Goal: Information Seeking & Learning: Learn about a topic

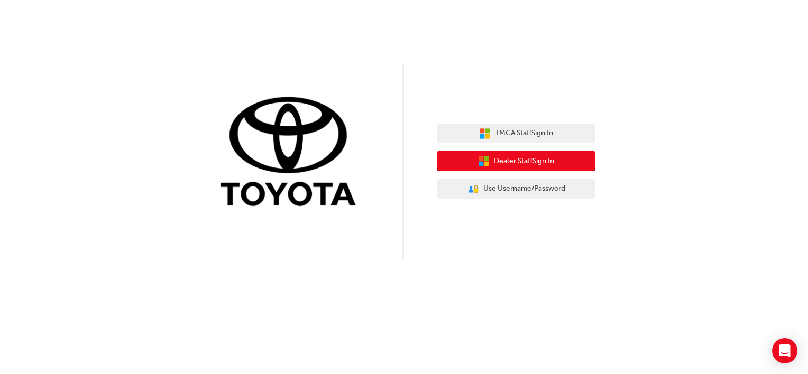
click at [532, 169] on button "Dealer Staff Sign In" at bounding box center [516, 161] width 159 height 20
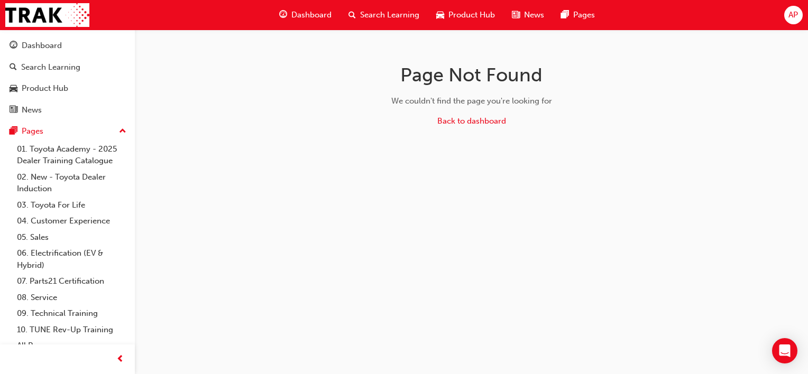
click at [310, 17] on span "Dashboard" at bounding box center [311, 15] width 40 height 12
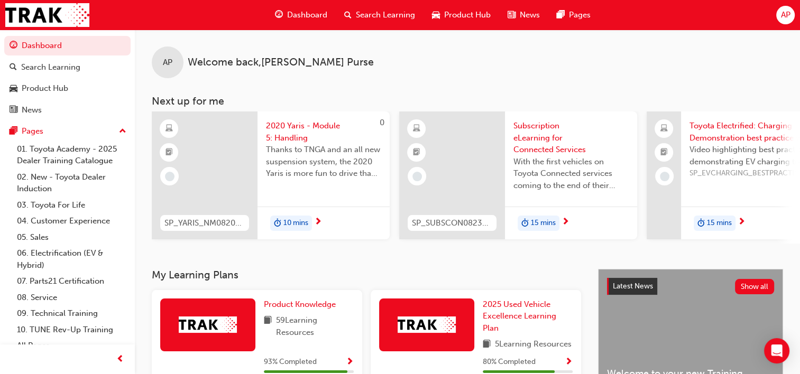
click at [381, 8] on div "Search Learning" at bounding box center [380, 15] width 88 height 22
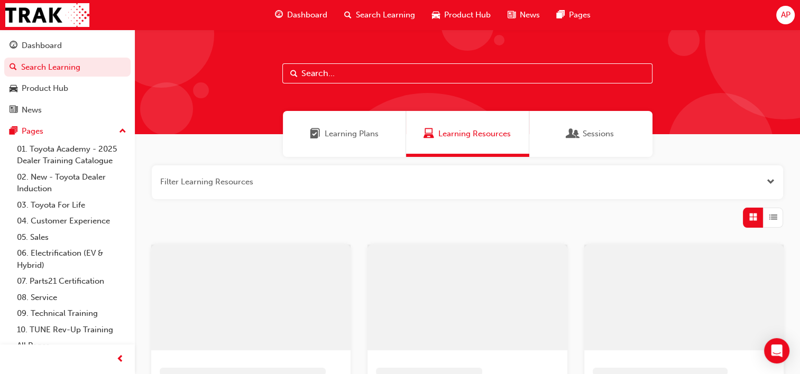
click at [315, 75] on input "text" at bounding box center [467, 73] width 370 height 20
paste input "P2P_INTRO_1024"
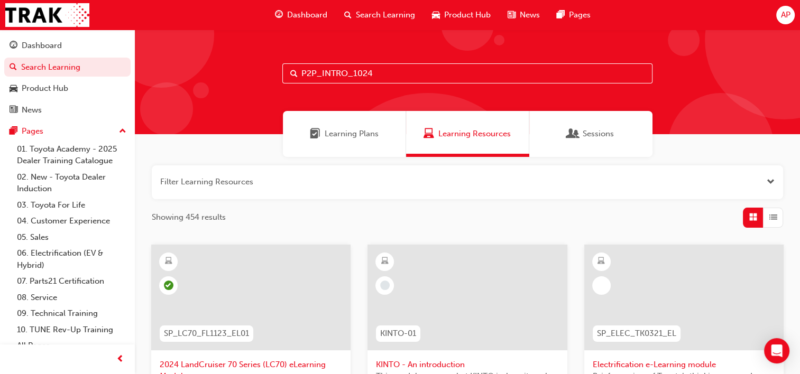
type input "P2P_INTRO_1024"
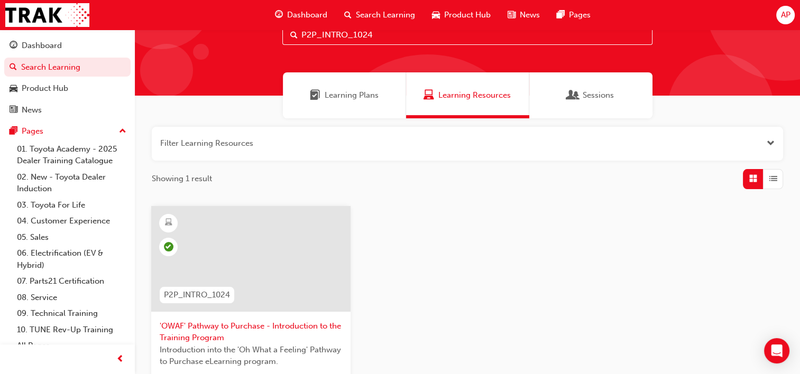
scroll to position [106, 0]
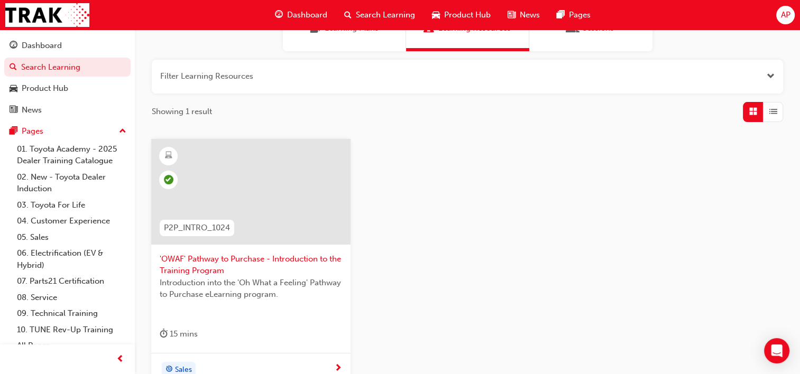
click at [208, 265] on span "'OWAF' Pathway to Purchase - Introduction to the Training Program" at bounding box center [251, 265] width 182 height 24
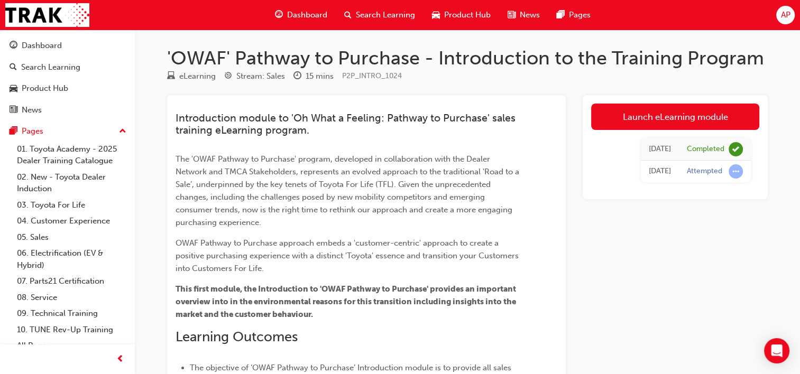
click at [668, 291] on div "Launch eLearning module [DATE] Completed [DATE] Attempted" at bounding box center [675, 320] width 185 height 450
click at [387, 10] on span "Search Learning" at bounding box center [385, 15] width 59 height 12
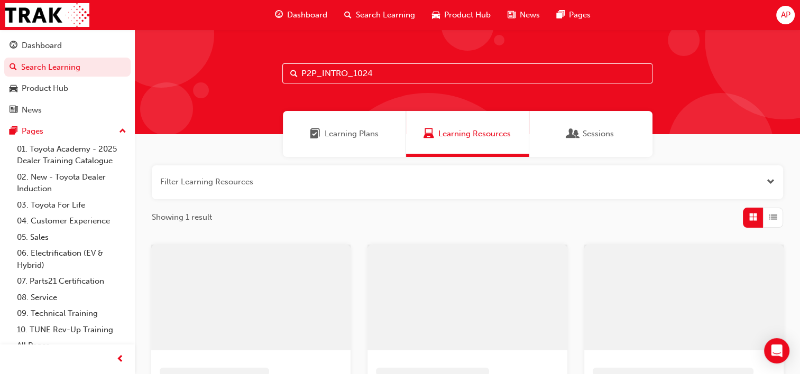
click at [344, 75] on input "P2P_INTRO_1024" at bounding box center [467, 73] width 370 height 20
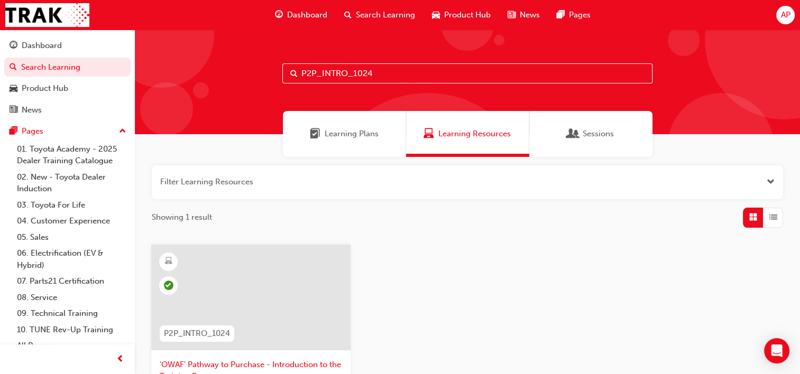
click at [344, 75] on input "P2P_INTRO_1024" at bounding box center [467, 73] width 370 height 20
paste input "CONNECT"
type input "P2P_CONNECT_1024"
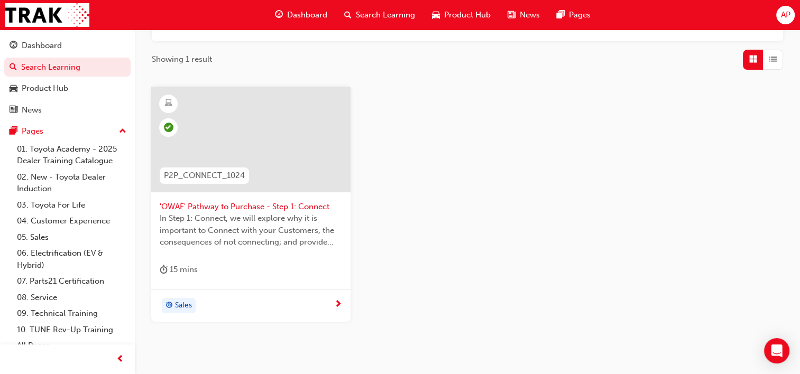
scroll to position [159, 0]
click at [250, 201] on span "'OWAF' Pathway to Purchase - Step 1: Connect" at bounding box center [251, 206] width 182 height 12
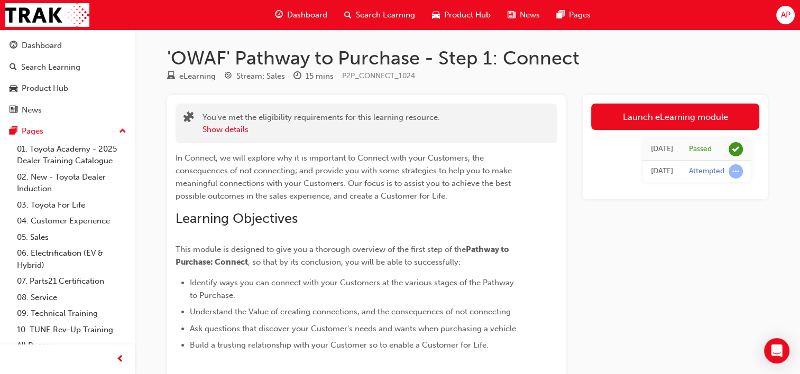
click at [383, 13] on span "Search Learning" at bounding box center [385, 15] width 59 height 12
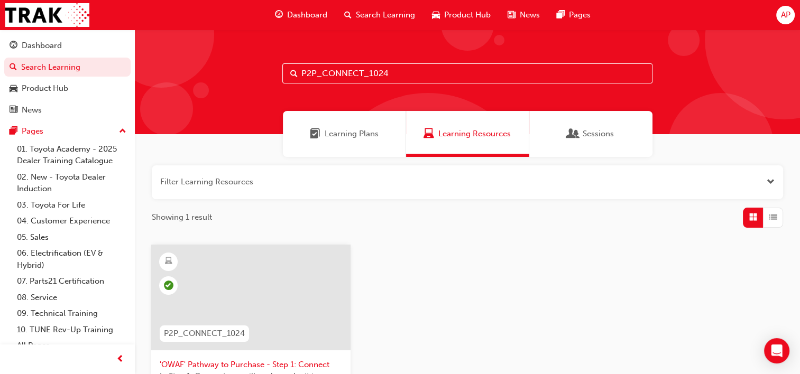
click at [339, 76] on input "P2P_CONNECT_1024" at bounding box center [467, 73] width 370 height 20
paste input "UNDERS"
type input "P2P_UNDERST_1024"
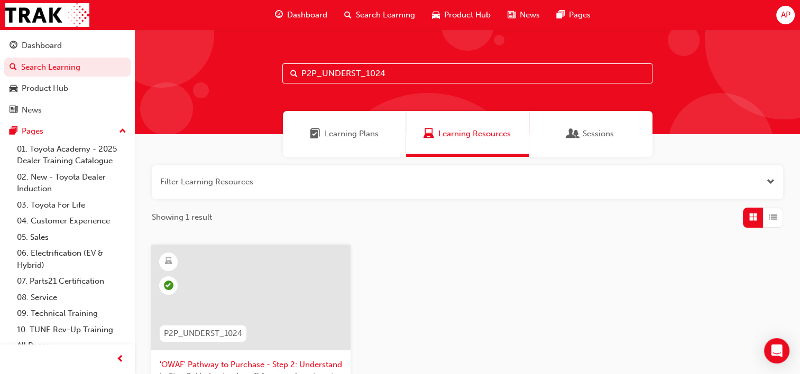
click at [264, 268] on div at bounding box center [250, 298] width 199 height 106
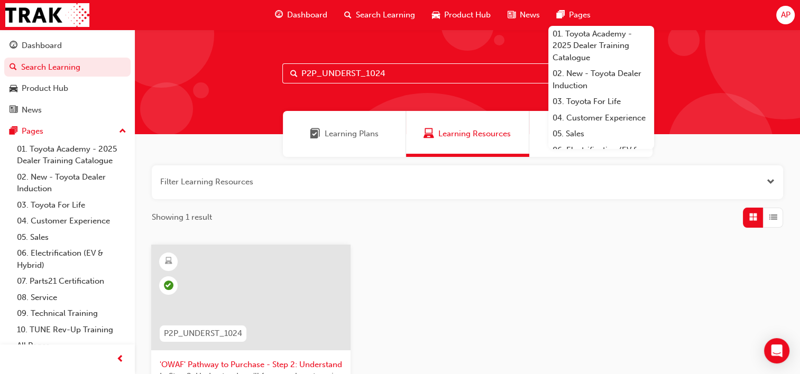
click at [428, 73] on input "P2P_UNDERST_1024" at bounding box center [467, 73] width 370 height 20
paste input "ADVISE"
type input "P2P_ADVISE_1024"
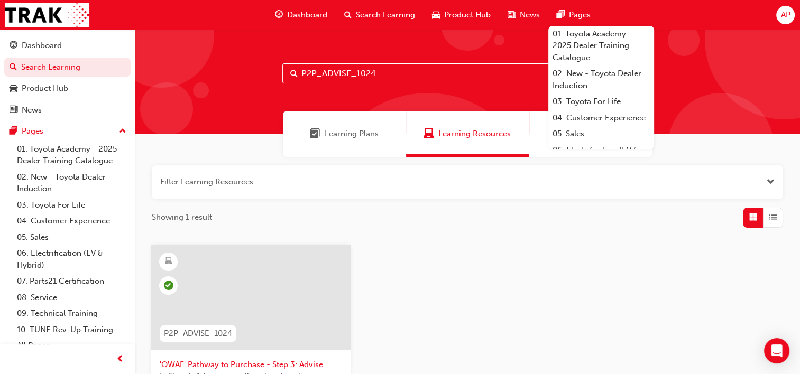
click at [315, 278] on div at bounding box center [250, 298] width 199 height 106
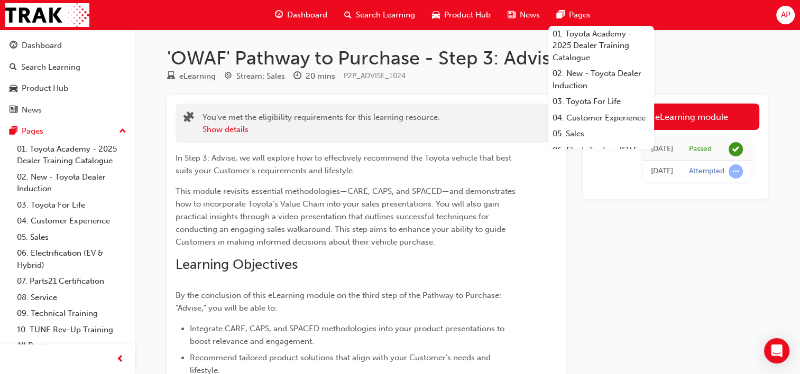
click at [603, 302] on div "Launch eLearning module [DATE] Passed [DATE] Attempted" at bounding box center [675, 304] width 185 height 419
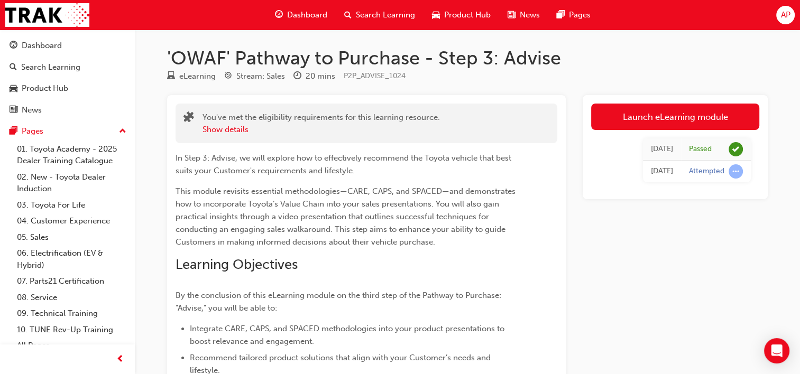
click at [365, 15] on span "Search Learning" at bounding box center [385, 15] width 59 height 12
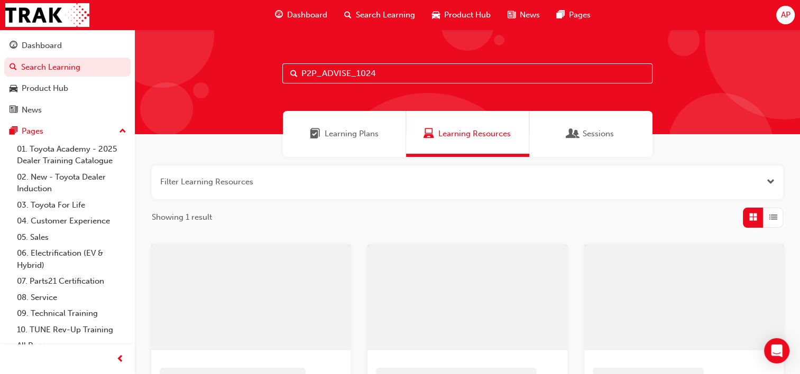
click at [300, 73] on input "P2P_ADVISE_1024" at bounding box center [467, 73] width 370 height 20
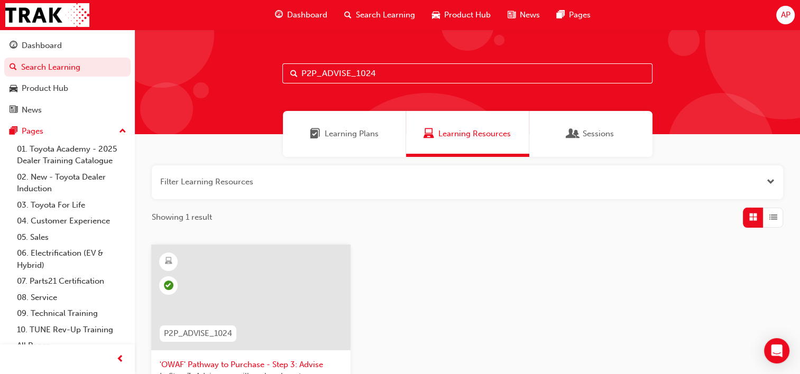
paste input "EXPER"
type input "P2P_EXPER_1024"
click at [260, 289] on div at bounding box center [250, 298] width 199 height 106
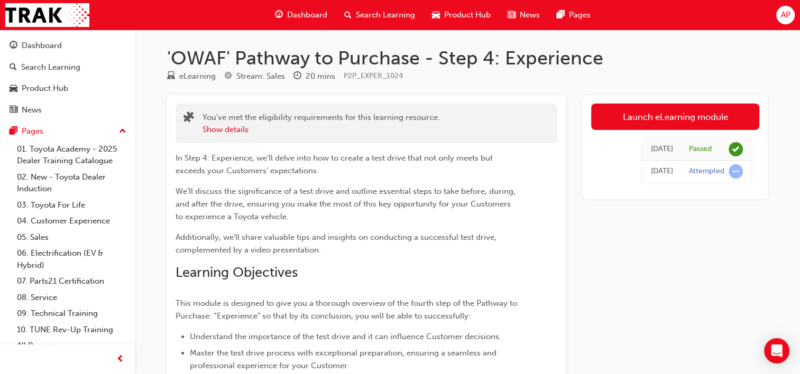
click at [600, 268] on div "Launch eLearning module [DATE] Passed [DATE] Attempted" at bounding box center [675, 308] width 185 height 427
click at [360, 17] on span "Search Learning" at bounding box center [385, 15] width 59 height 12
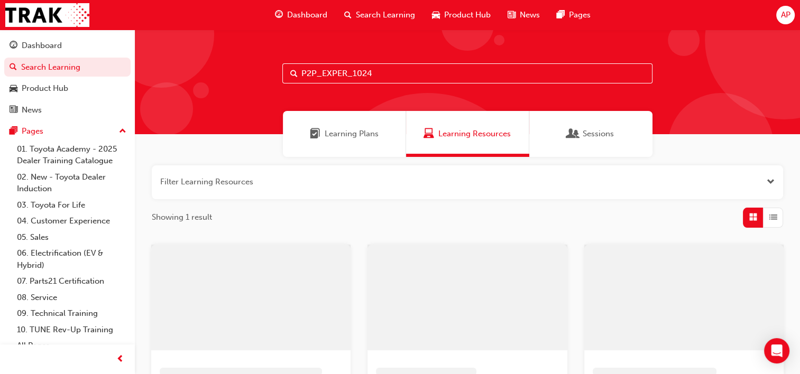
click at [365, 75] on input "P2P_EXPER_1024" at bounding box center [467, 73] width 370 height 20
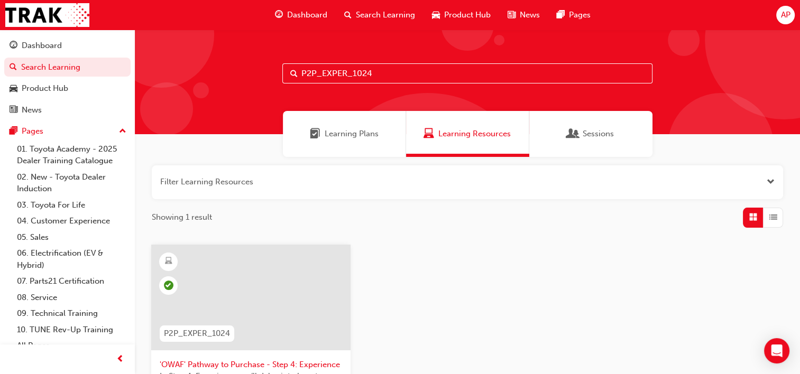
paste input "OFFER2P"
type input "P2P_OFFER2P_1024"
click at [228, 269] on div at bounding box center [250, 298] width 199 height 106
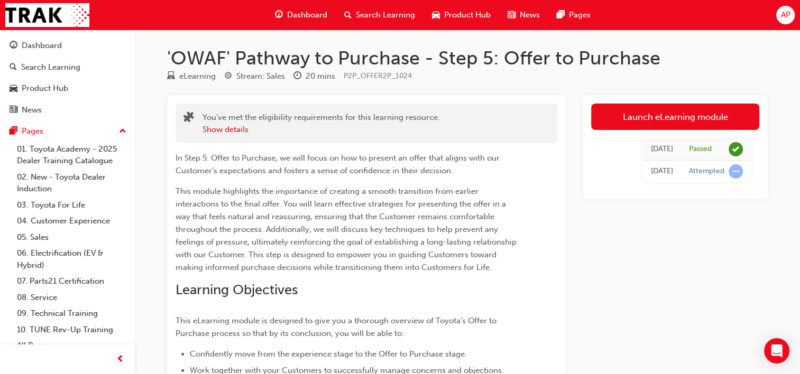
click at [374, 17] on span "Search Learning" at bounding box center [385, 15] width 59 height 12
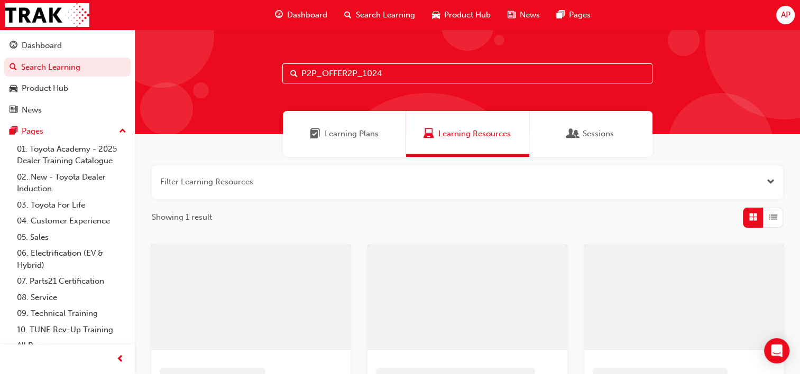
click at [335, 89] on div "P2P_OFFER2P_1024" at bounding box center [467, 82] width 665 height 105
click at [332, 75] on input "P2P_OFFER2P_1024" at bounding box center [467, 73] width 370 height 20
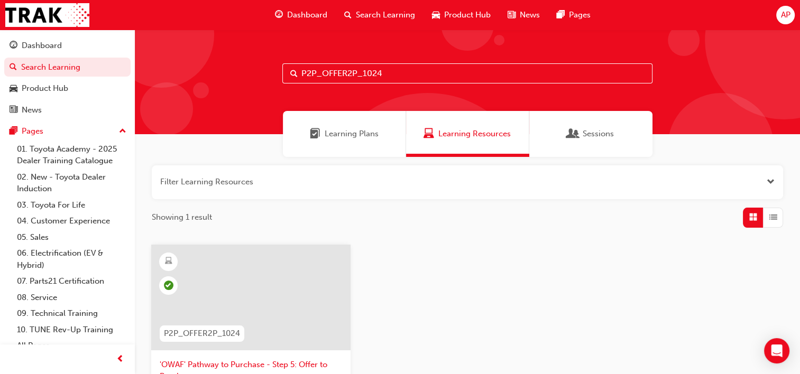
click at [332, 75] on input "P2P_OFFER2P_1024" at bounding box center [467, 73] width 370 height 20
paste input "DELIVERY"
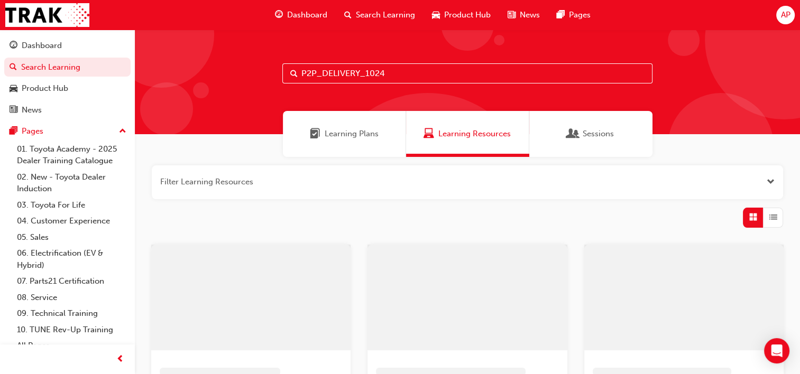
type input "P2P_DELIVERY_1024"
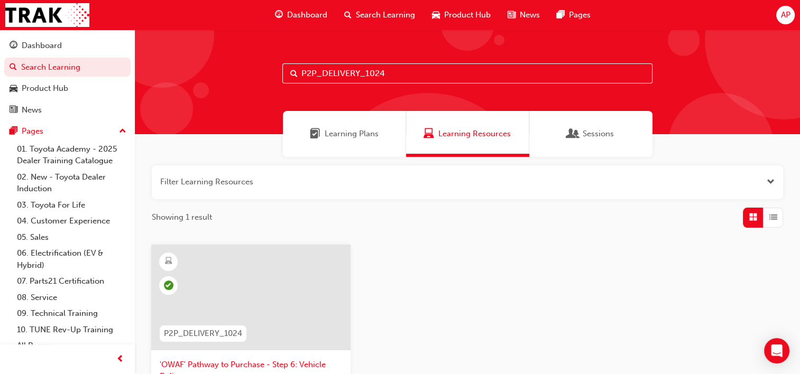
click at [235, 281] on div at bounding box center [250, 298] width 199 height 106
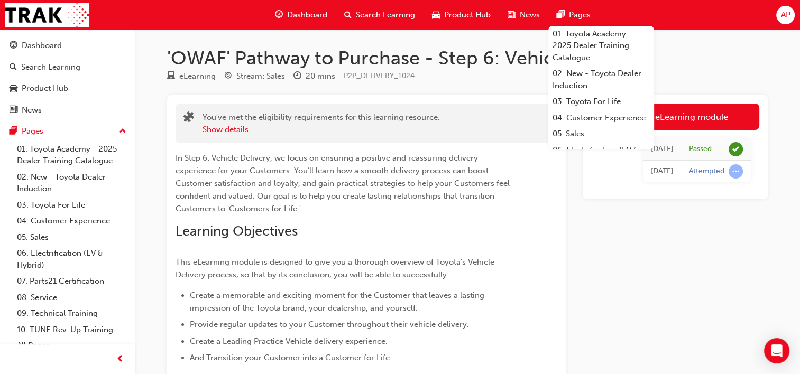
click at [611, 235] on div "Launch eLearning module [DATE] Passed [DATE] Attempted" at bounding box center [675, 275] width 185 height 361
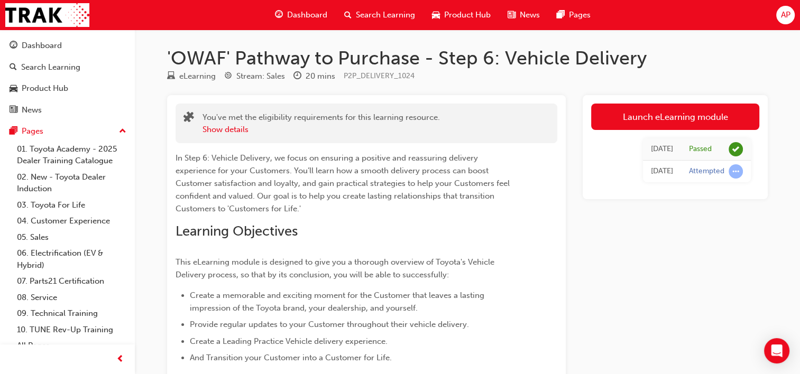
click at [375, 14] on span "Search Learning" at bounding box center [385, 15] width 59 height 12
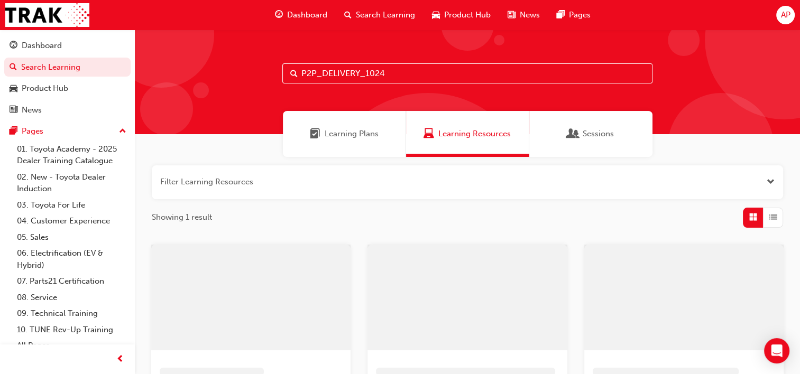
click at [398, 68] on input "P2P_DELIVERY_1024" at bounding box center [467, 73] width 370 height 20
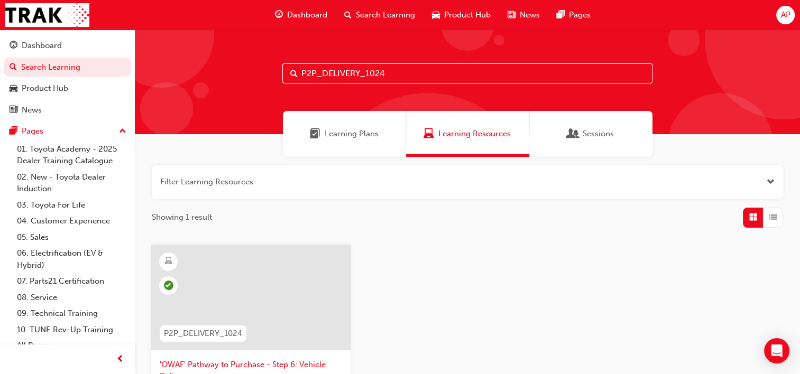
paste input "FOLLOW"
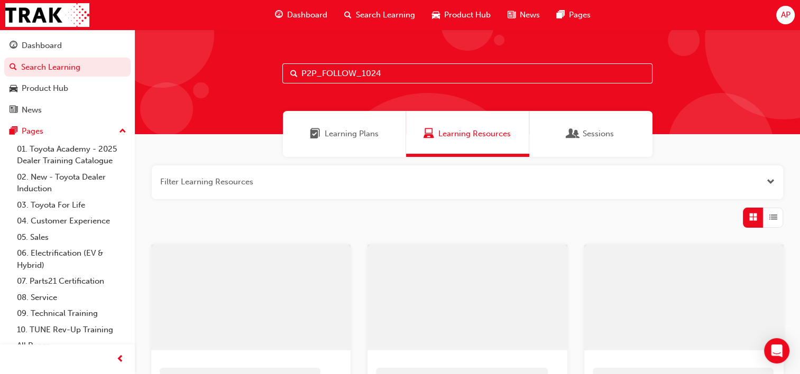
type input "P2P_FOLLOW_1024"
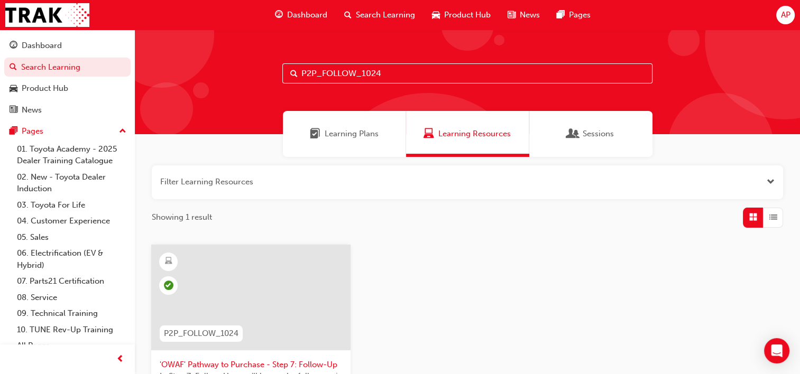
click at [234, 273] on div at bounding box center [250, 298] width 199 height 106
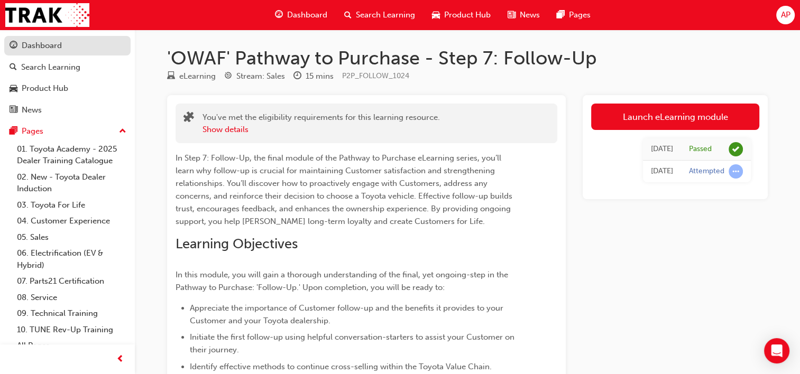
click at [37, 53] on link "Dashboard" at bounding box center [67, 46] width 126 height 20
